Goal: Information Seeking & Learning: Compare options

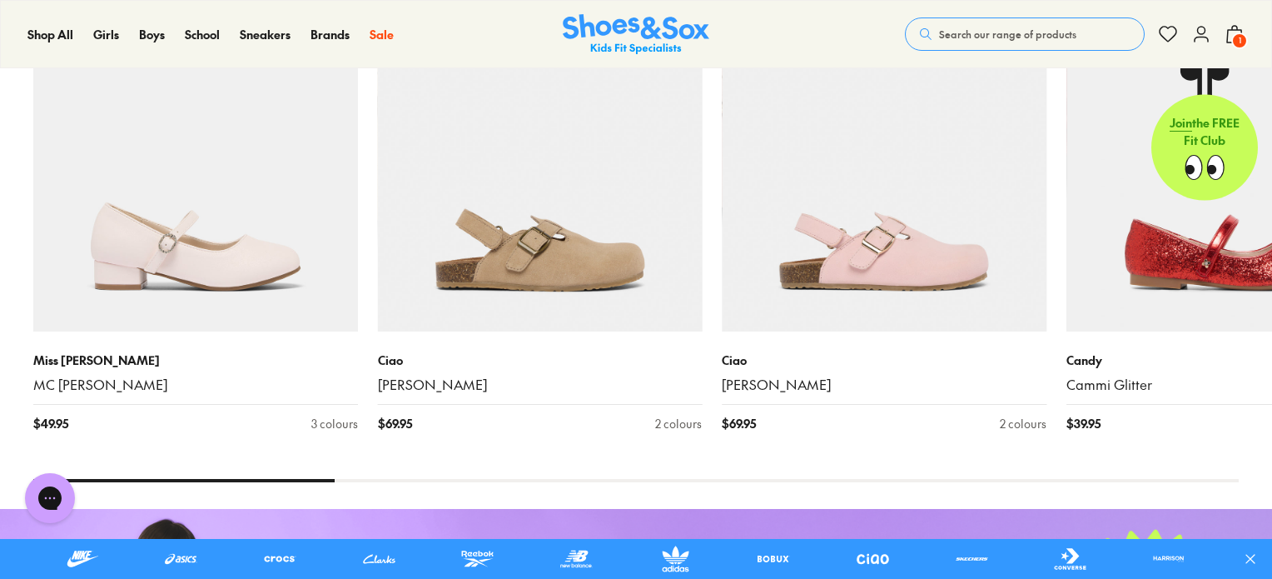
scroll to position [2031, 0]
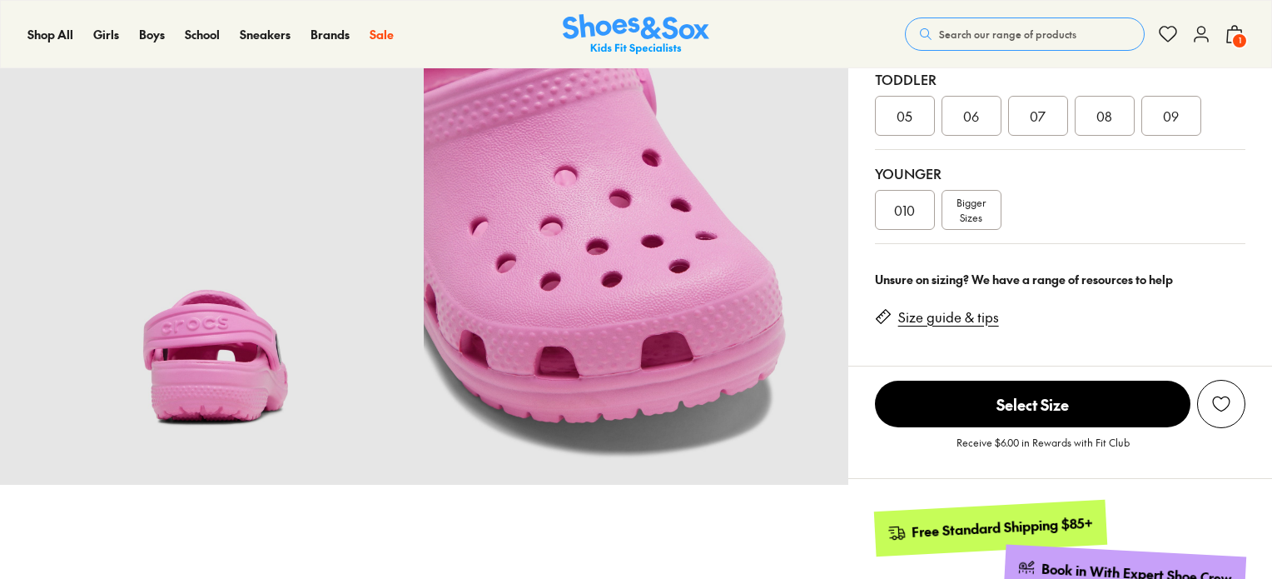
scroll to position [466, 0]
select select "*"
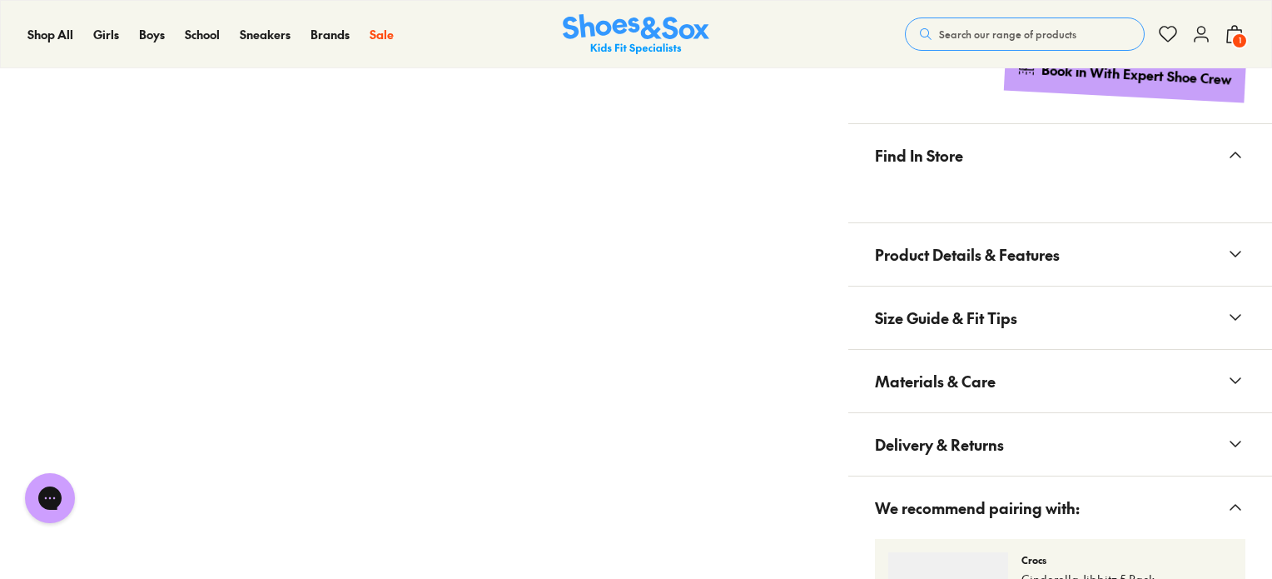
scroll to position [0, 0]
click at [1082, 253] on button "Product Details & Features" at bounding box center [1060, 254] width 424 height 62
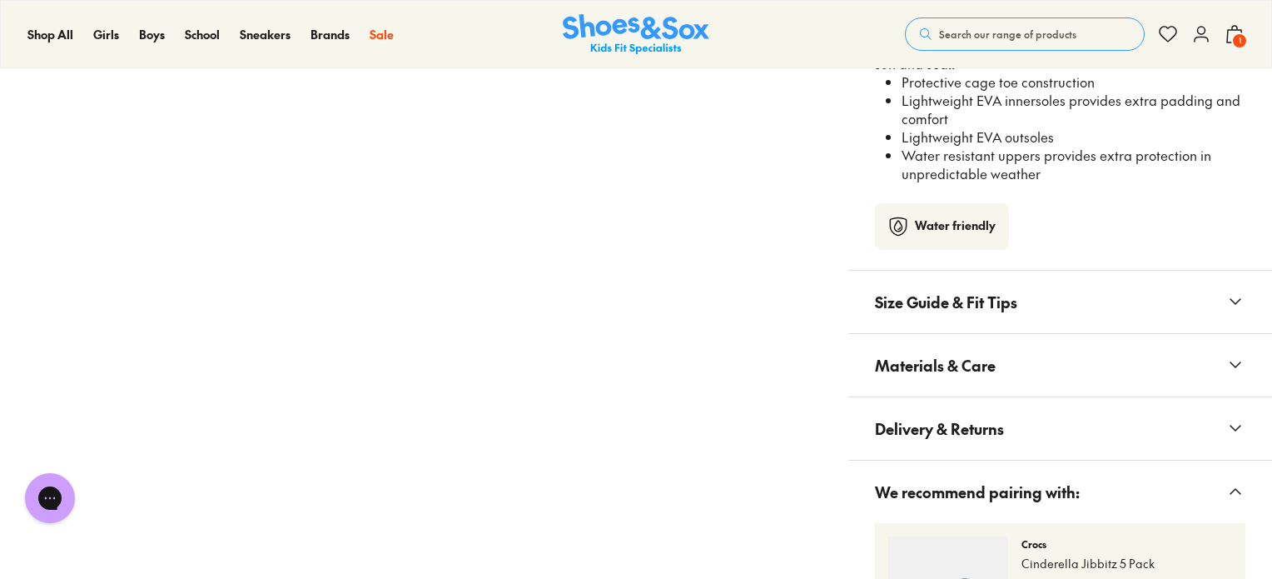
scroll to position [1315, 0]
click at [996, 359] on button "Materials & Care" at bounding box center [1060, 365] width 424 height 62
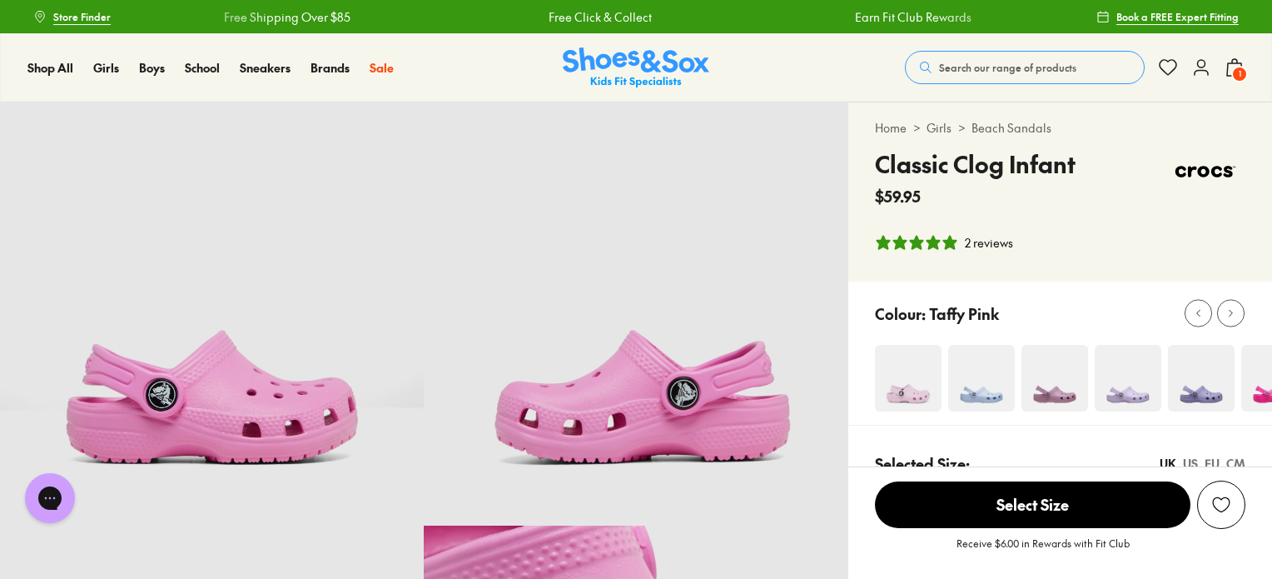
scroll to position [0, 0]
click at [992, 246] on div "2 reviews" at bounding box center [989, 242] width 48 height 17
click at [896, 402] on img at bounding box center [908, 378] width 67 height 67
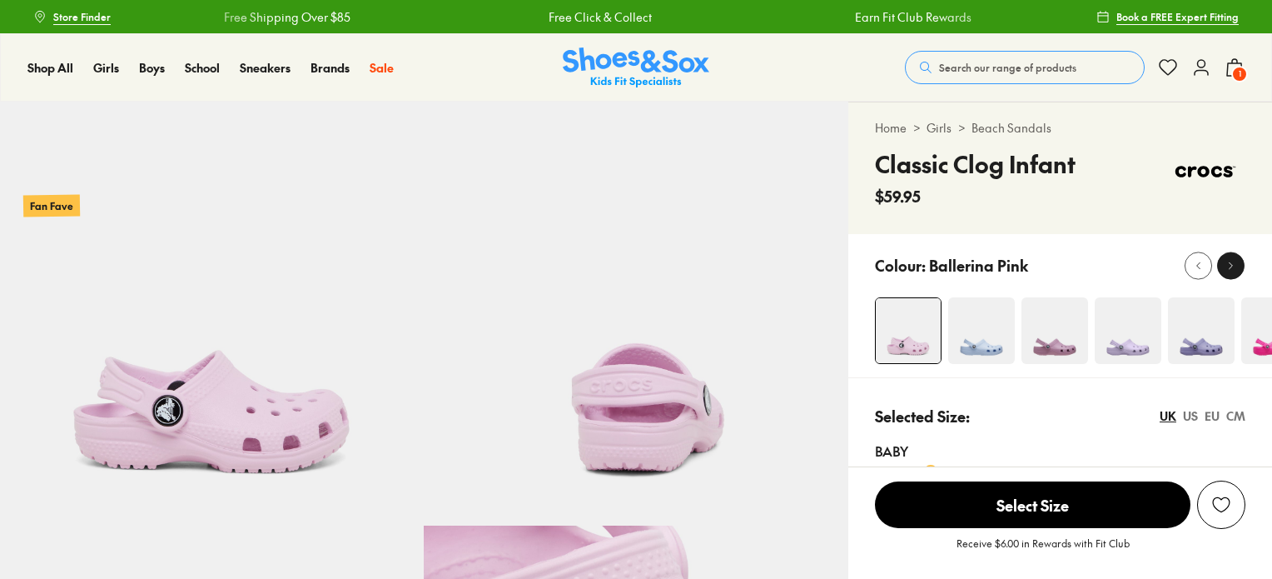
click at [1242, 264] on button at bounding box center [1230, 264] width 27 height 27
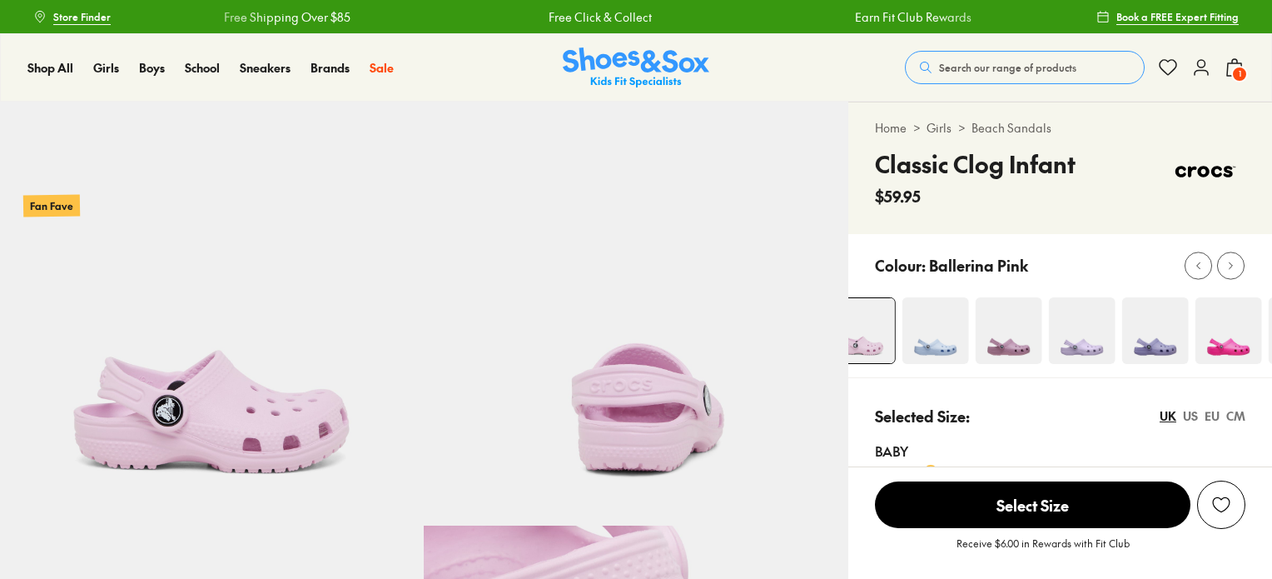
click at [1229, 345] on img at bounding box center [1227, 330] width 67 height 67
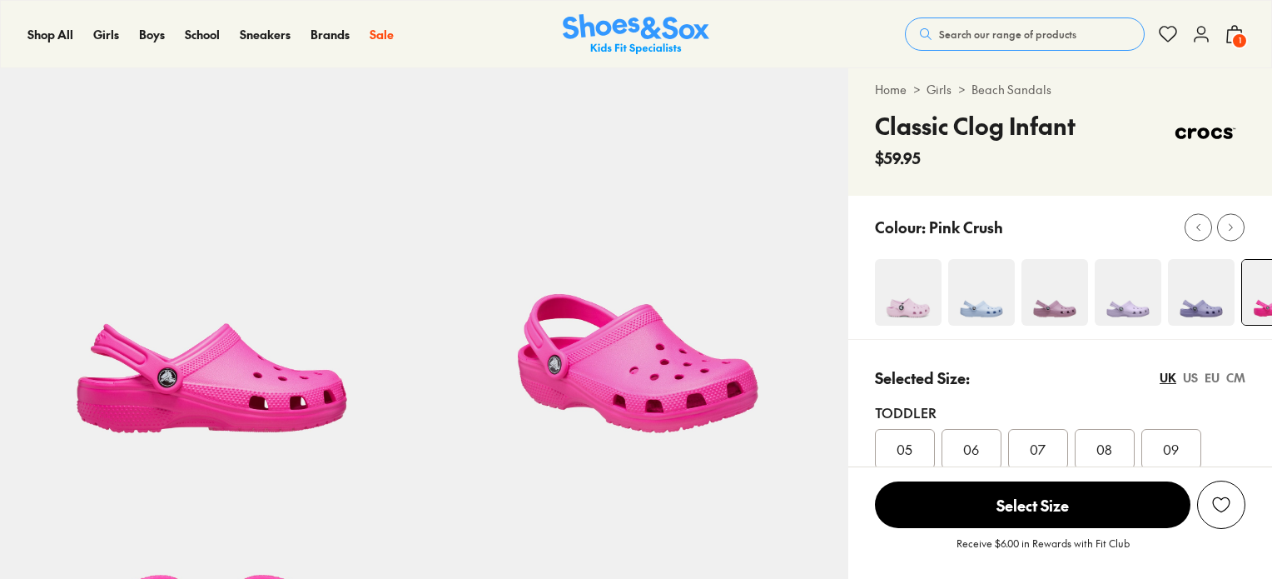
scroll to position [37, 0]
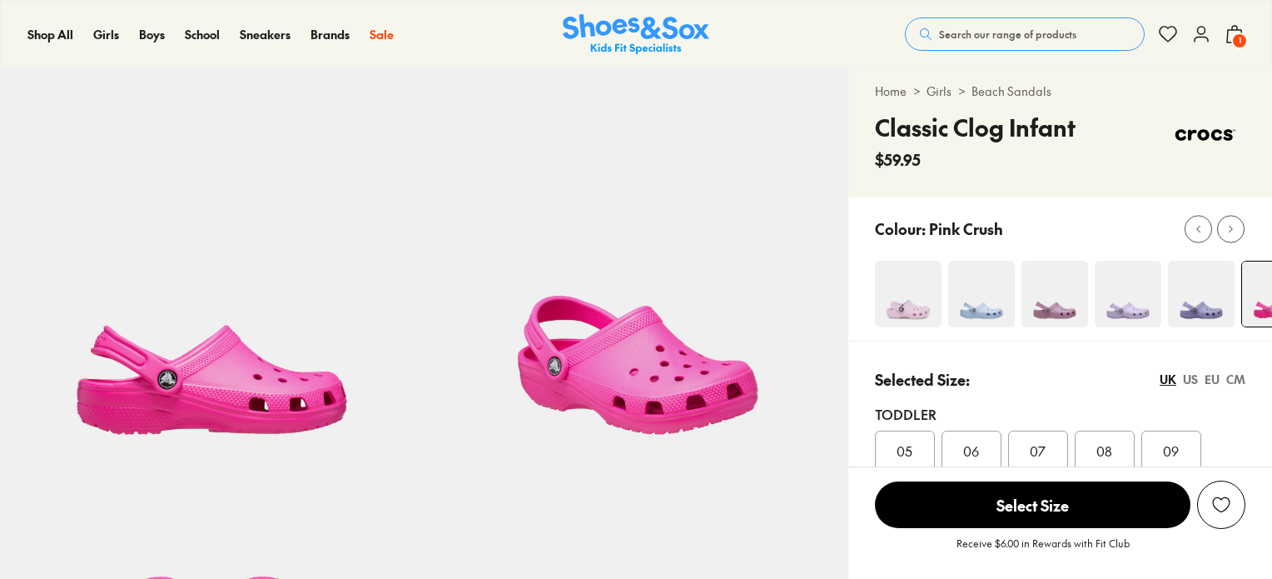
select select "*"
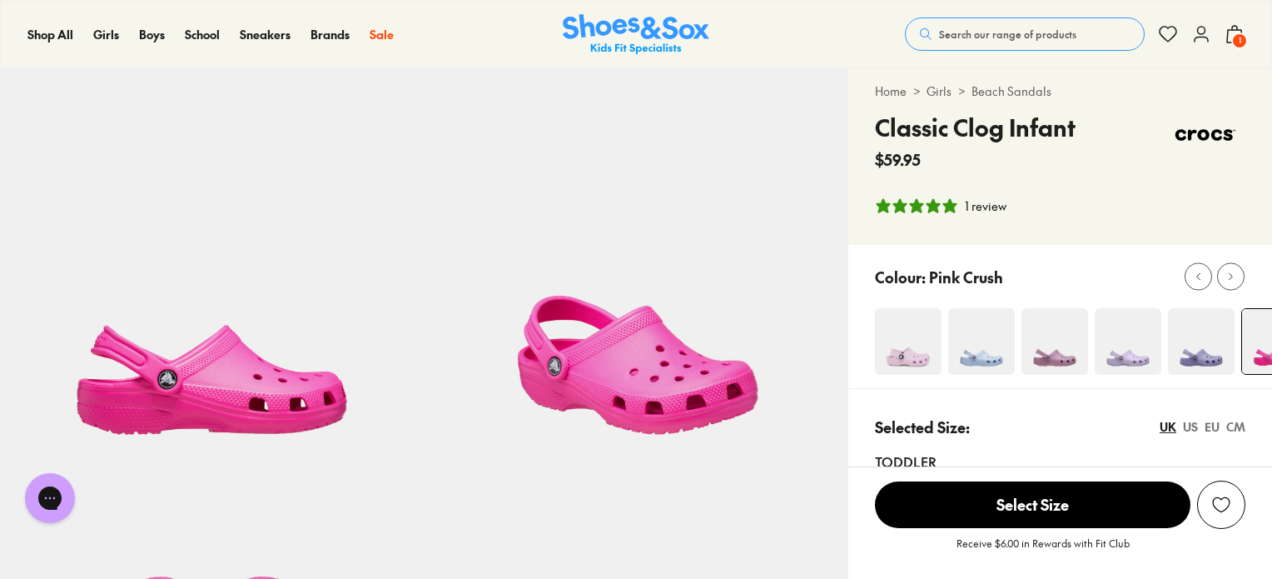
scroll to position [0, 0]
click at [916, 355] on img at bounding box center [908, 341] width 67 height 67
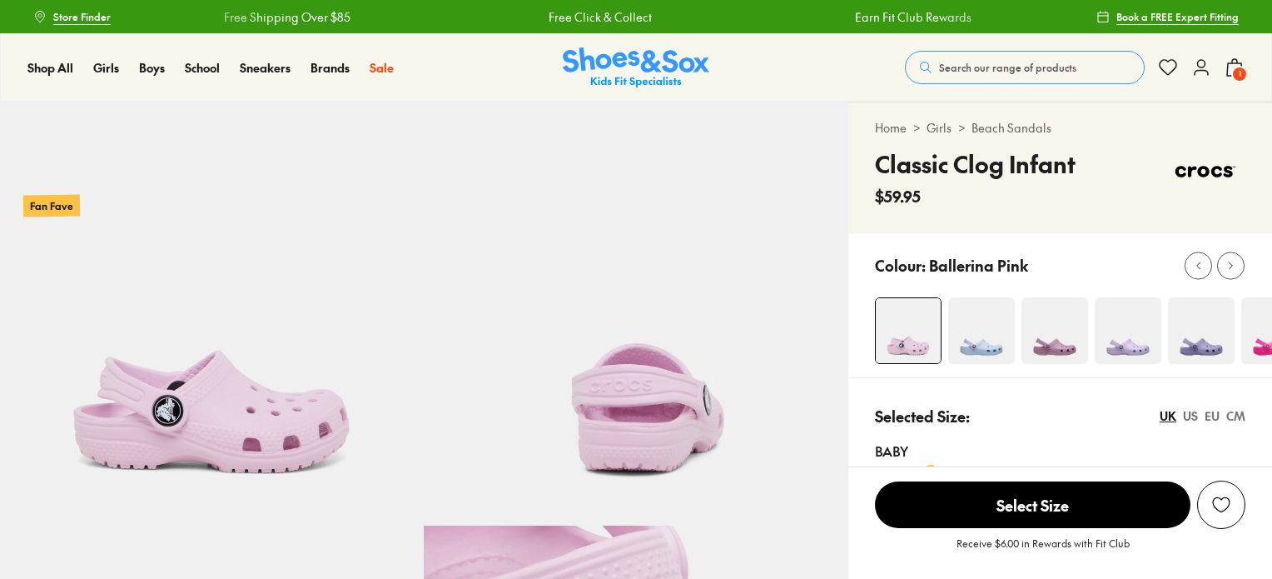
select select "*"
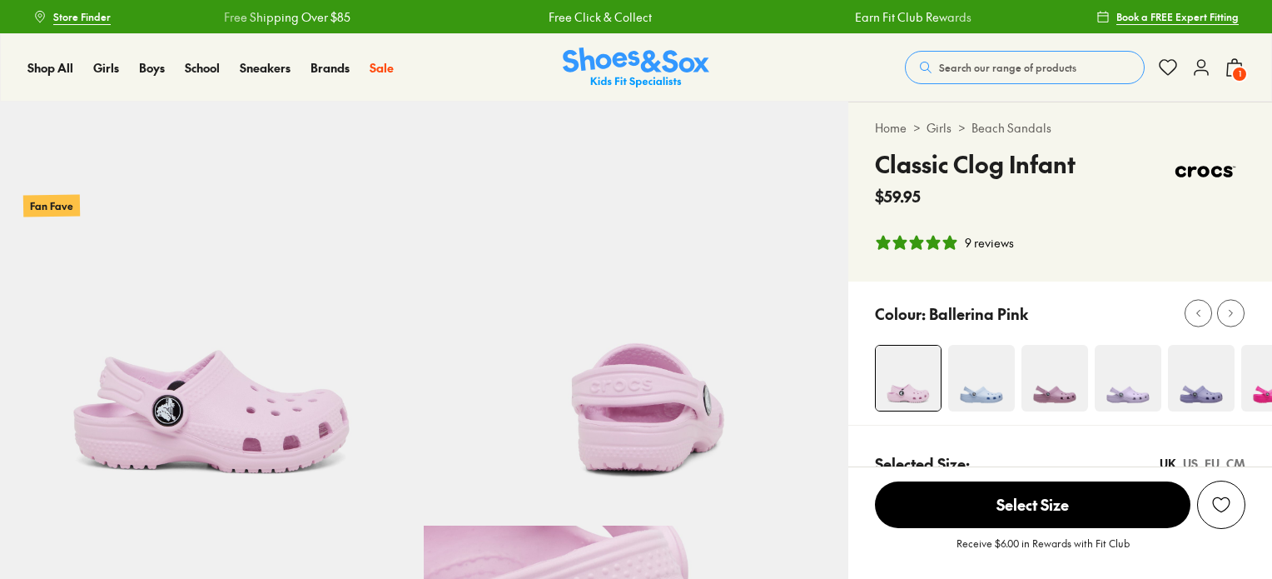
click at [1120, 406] on img at bounding box center [1128, 378] width 67 height 67
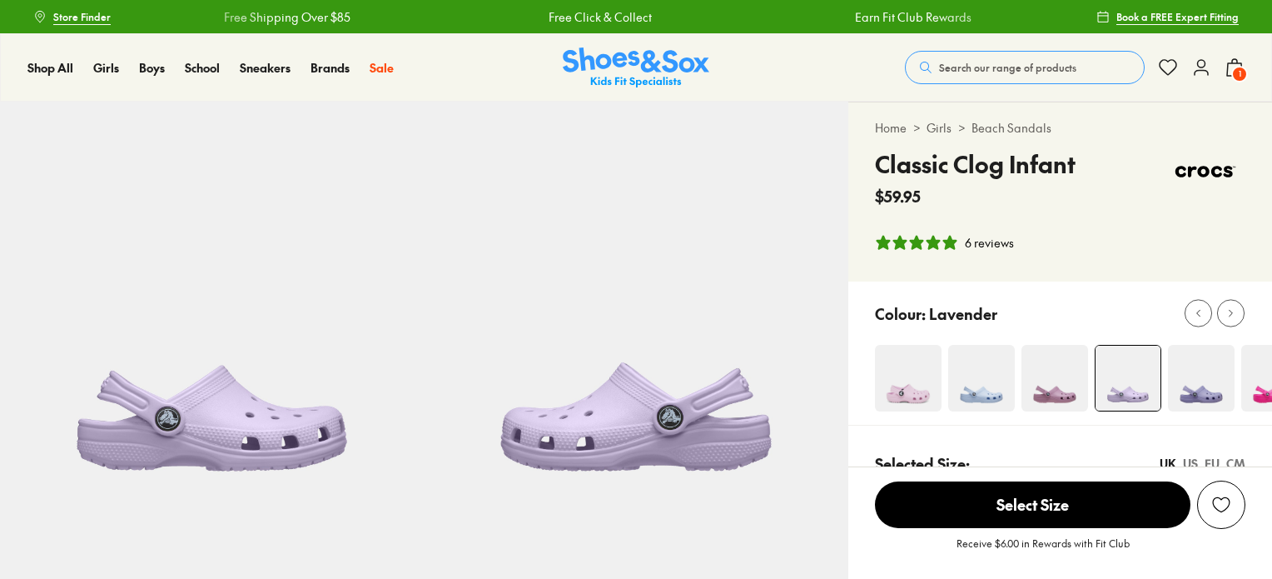
select select "*"
click at [1220, 305] on button at bounding box center [1230, 313] width 27 height 27
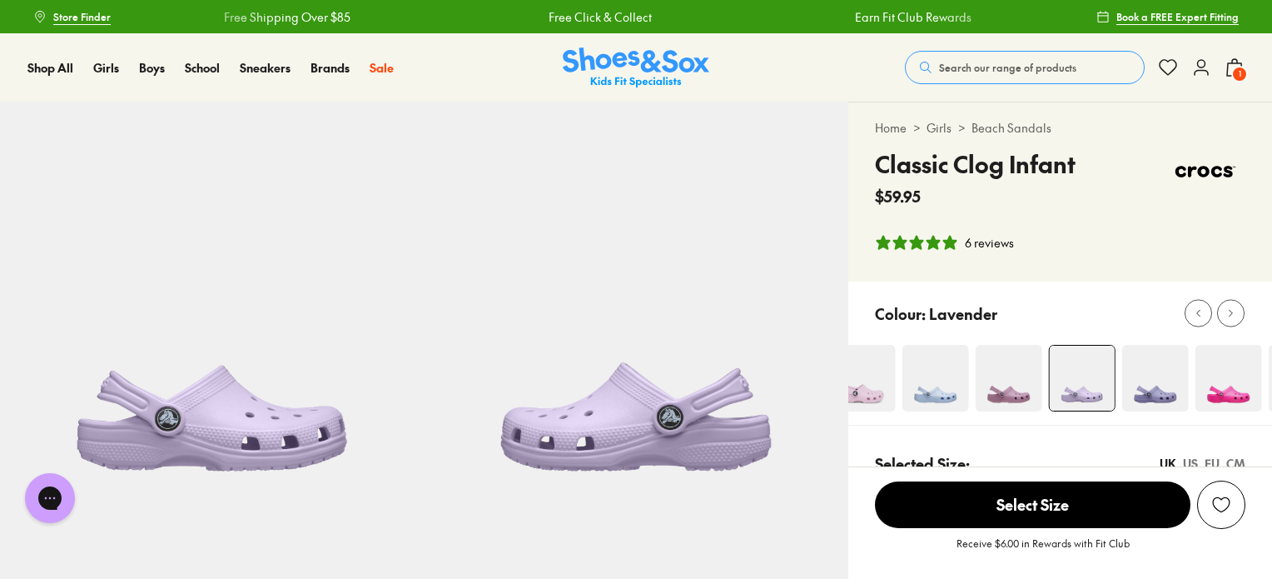
click at [1017, 67] on span "Search our range of products" at bounding box center [1007, 67] width 137 height 15
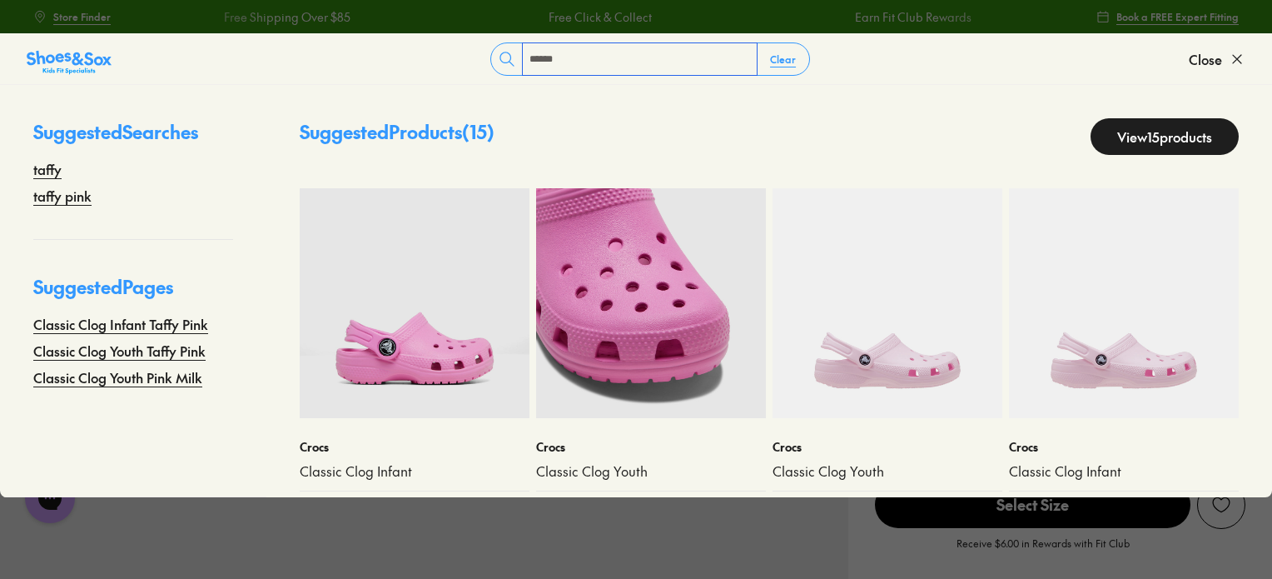
scroll to position [47, 0]
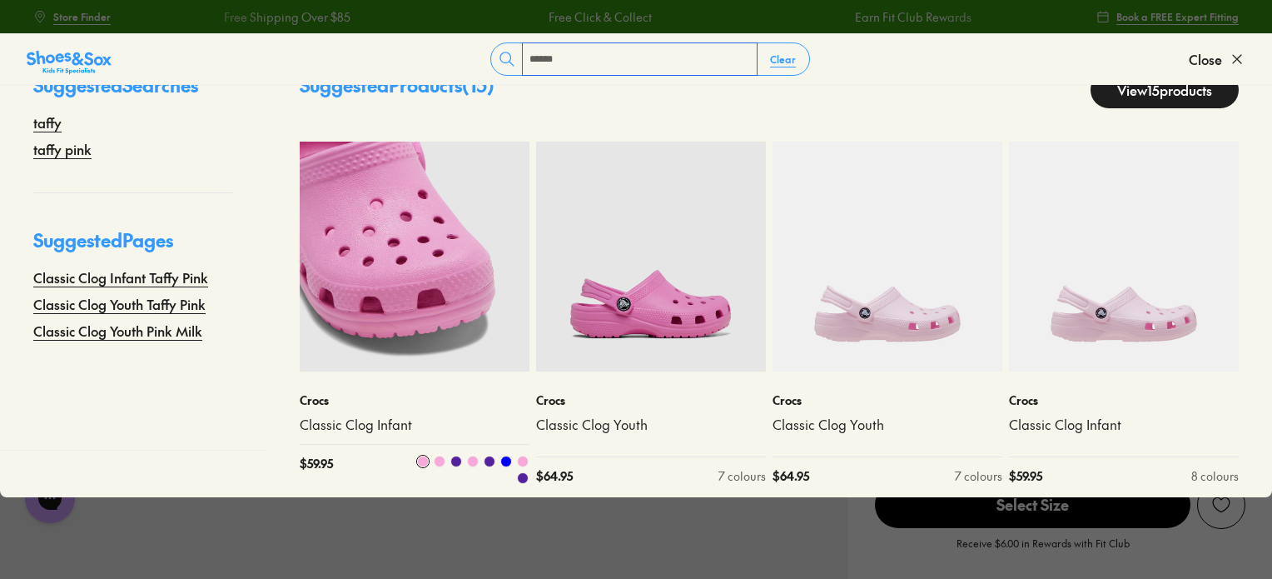
type input "*****"
click at [425, 305] on img at bounding box center [415, 257] width 230 height 230
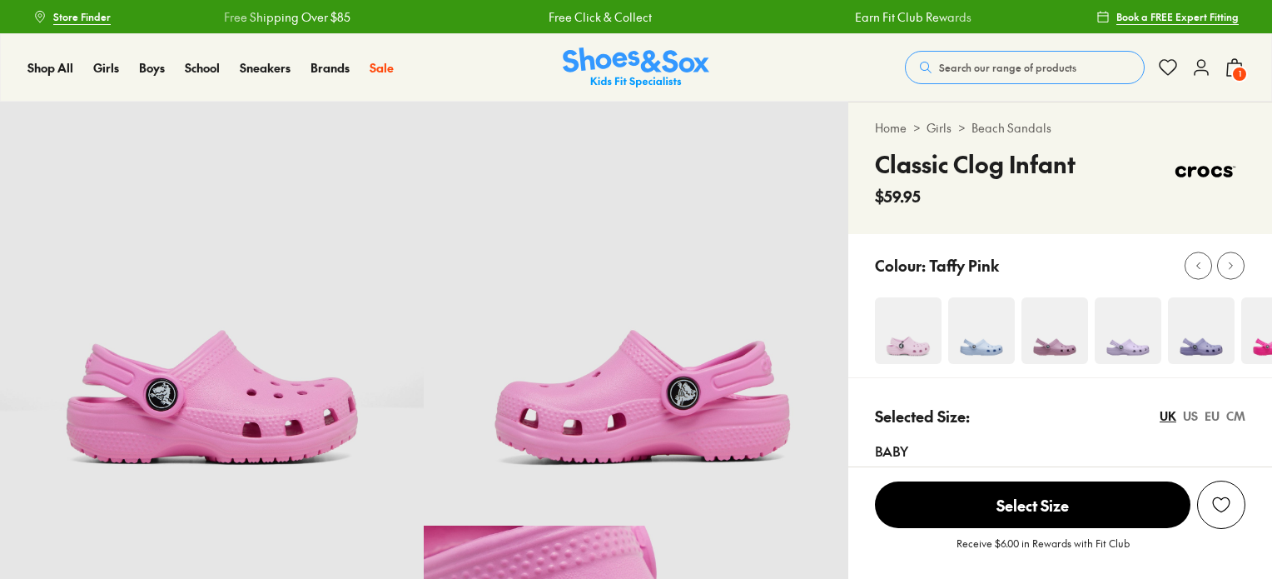
select select "*"
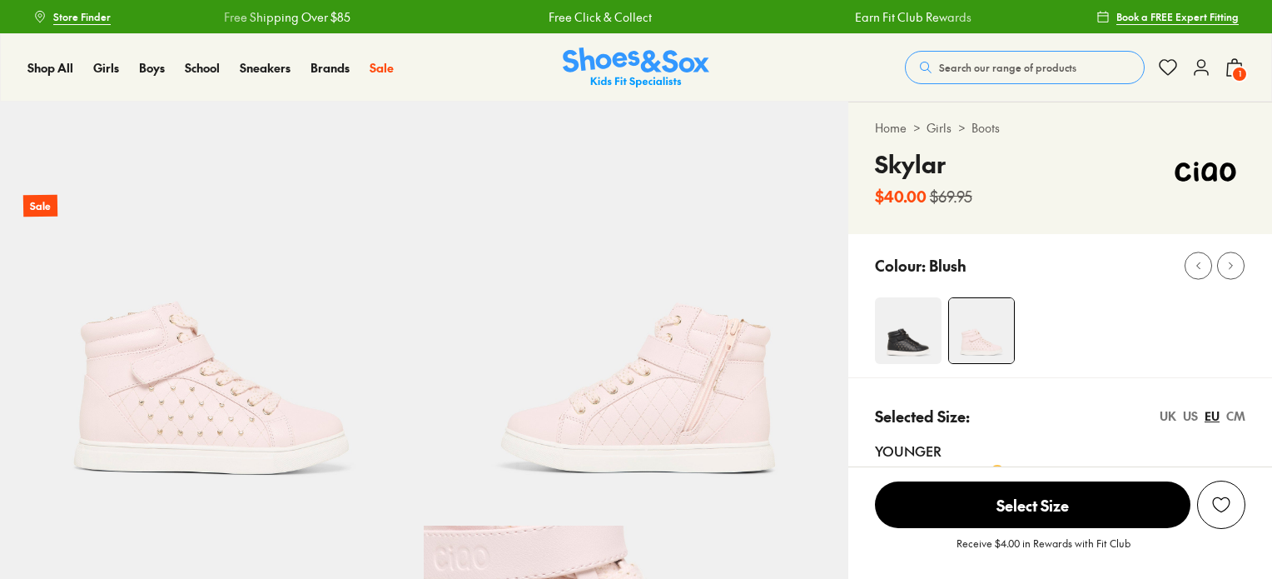
select select "*"
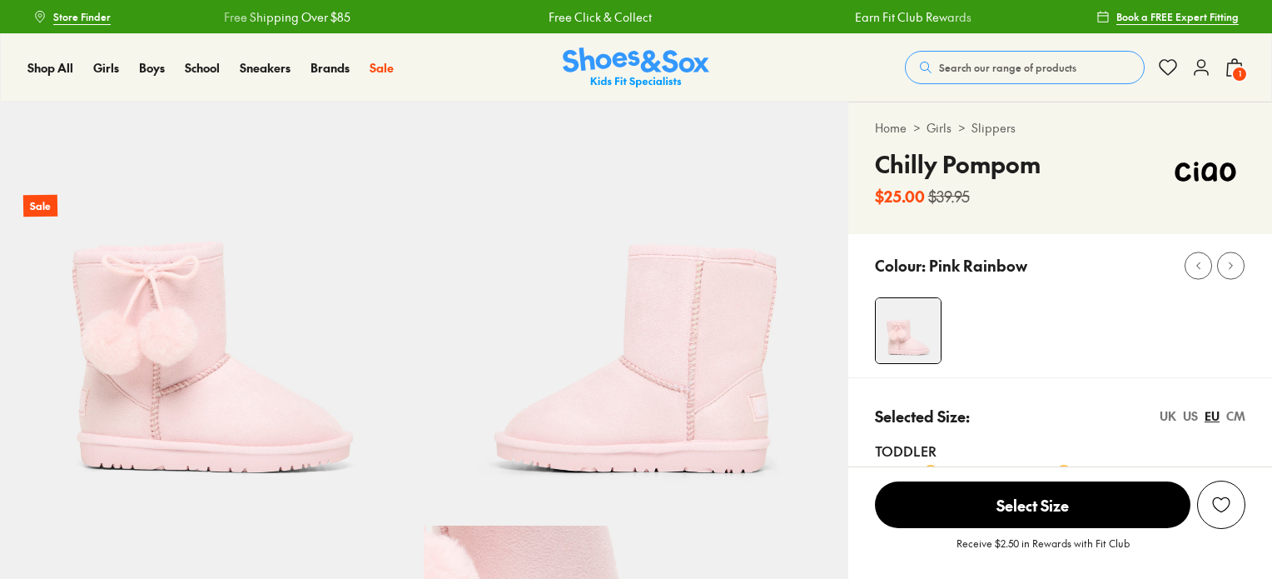
select select "*"
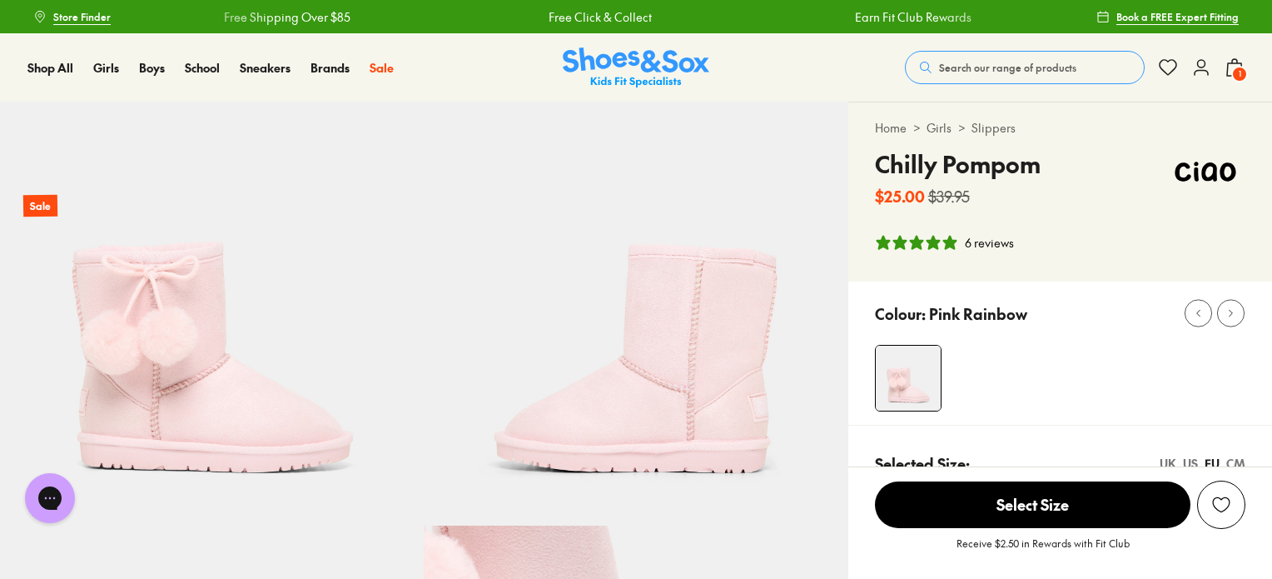
click at [991, 74] on span "Search our range of products" at bounding box center [1007, 67] width 137 height 15
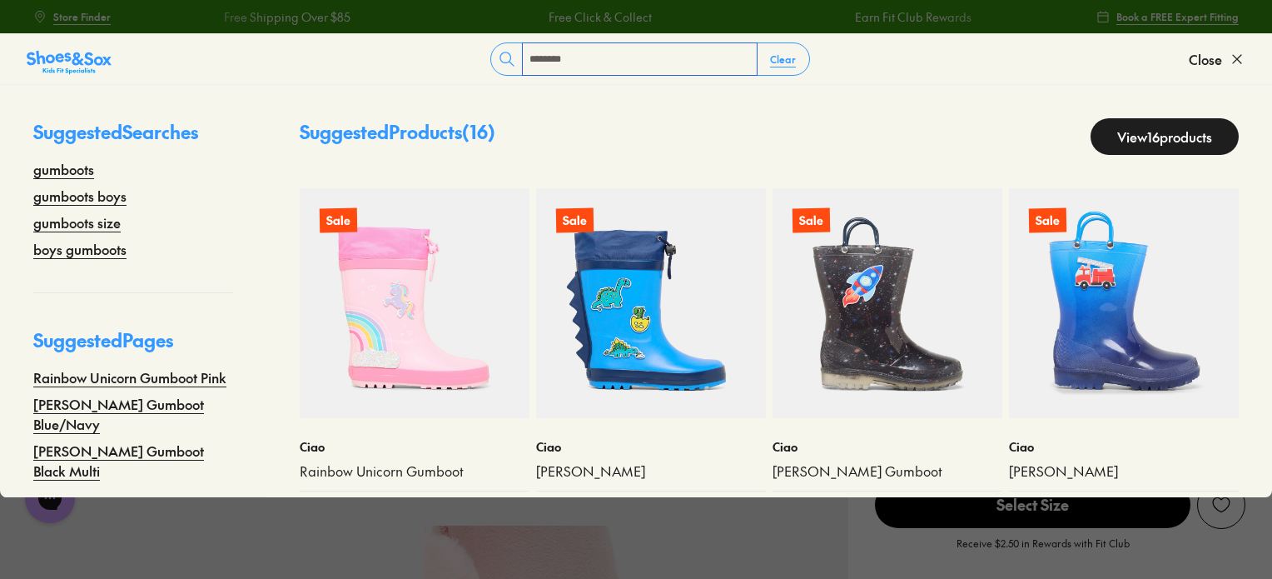
type input "********"
